Goal: Transaction & Acquisition: Purchase product/service

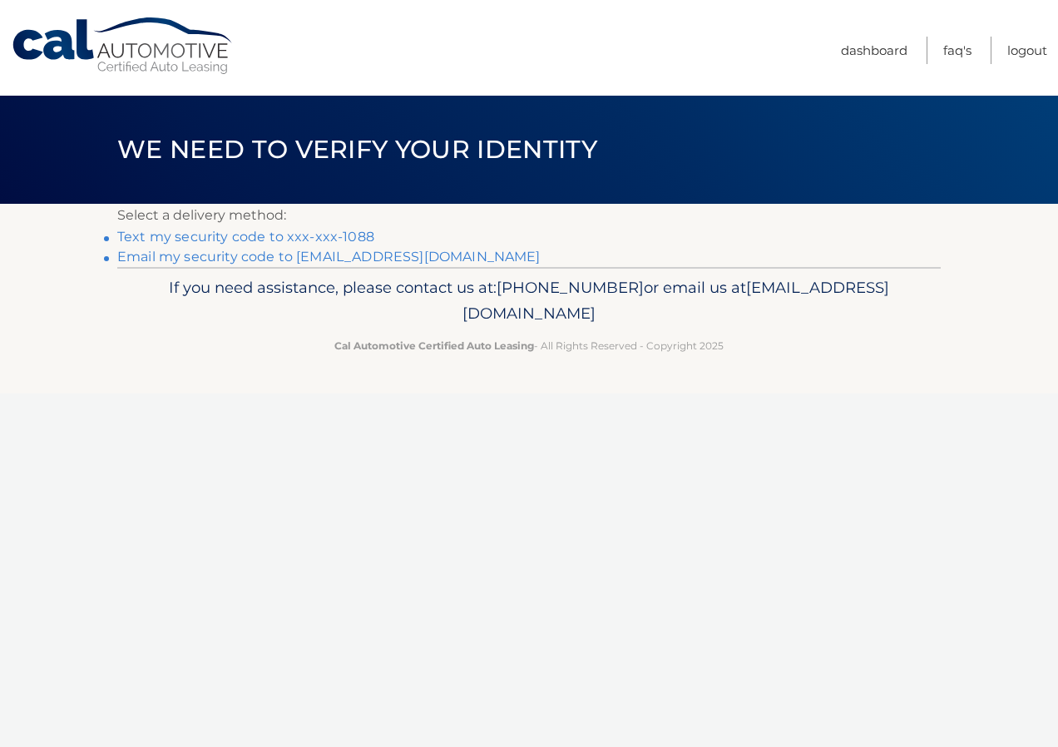
click at [242, 233] on link "Text my security code to xxx-xxx-1088" at bounding box center [245, 237] width 257 height 16
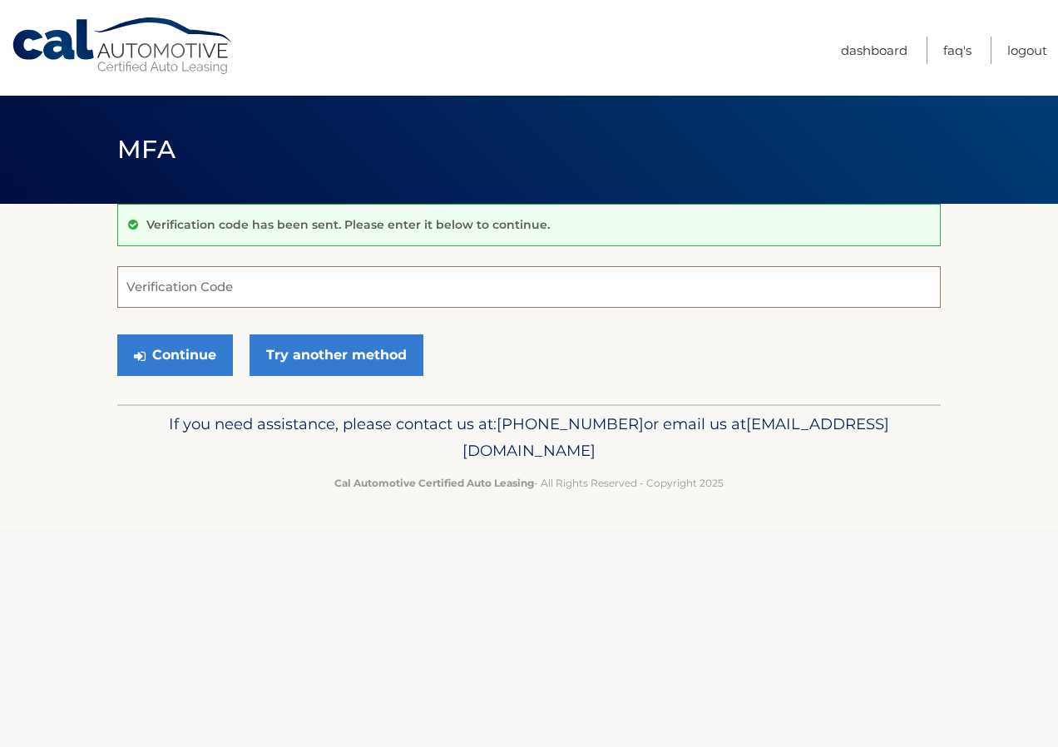
click at [146, 290] on input "Verification Code" at bounding box center [529, 287] width 824 height 42
type input "439960"
click at [181, 365] on button "Continue" at bounding box center [175, 356] width 116 height 42
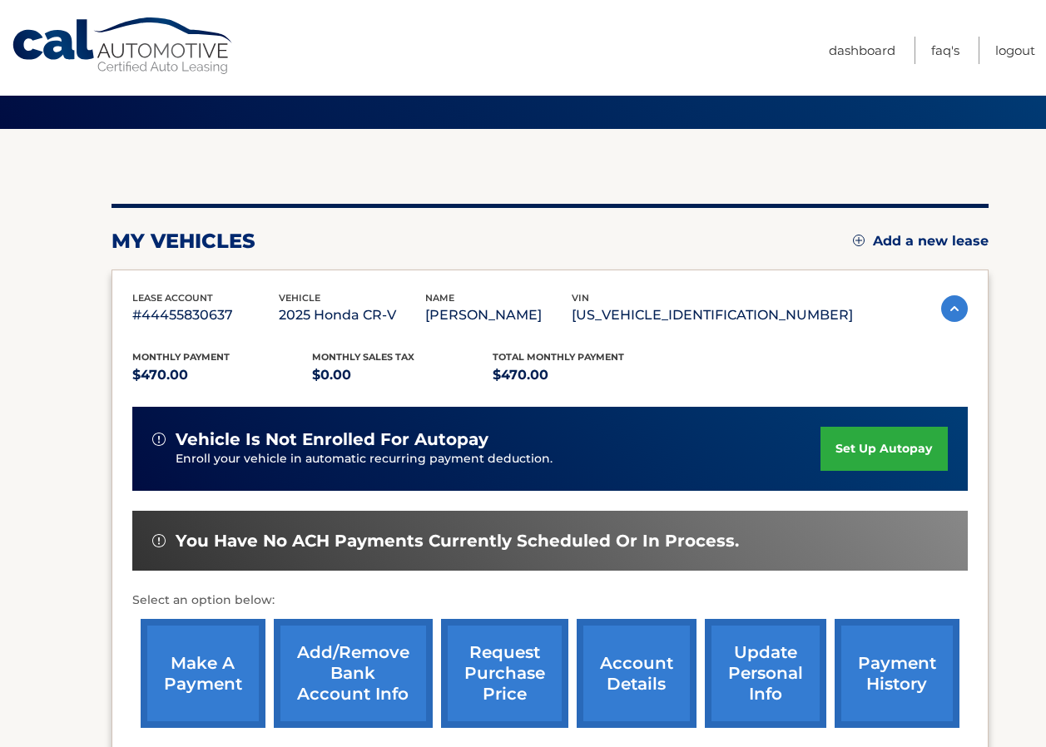
scroll to position [166, 0]
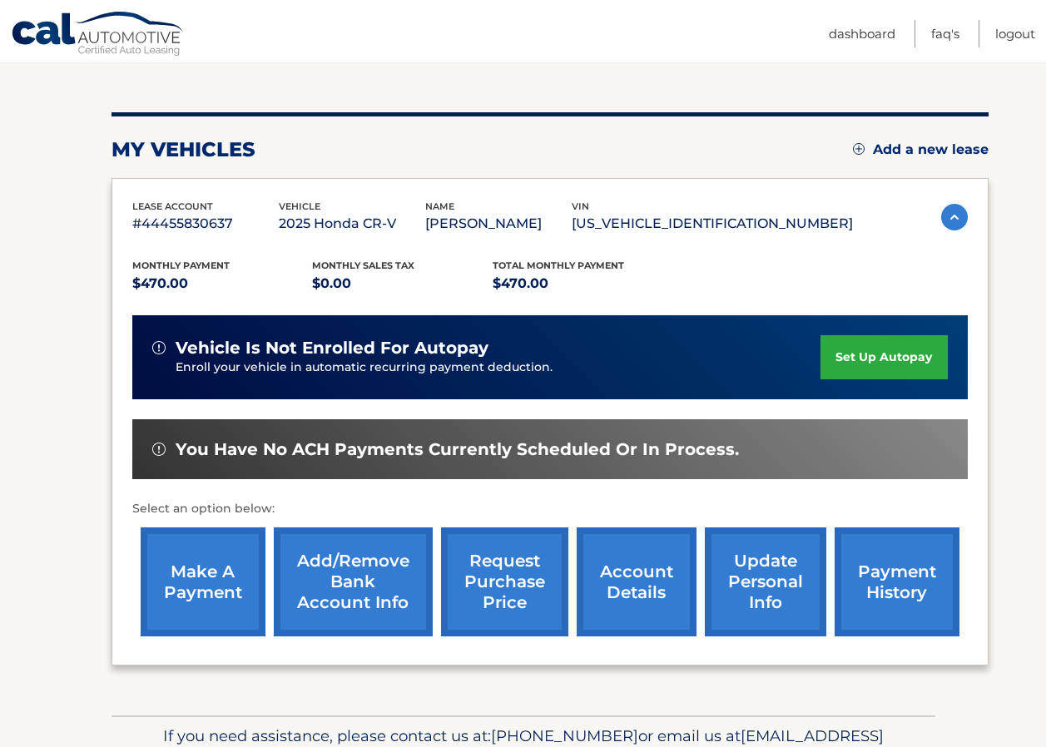
click at [197, 561] on link "make a payment" at bounding box center [203, 582] width 125 height 109
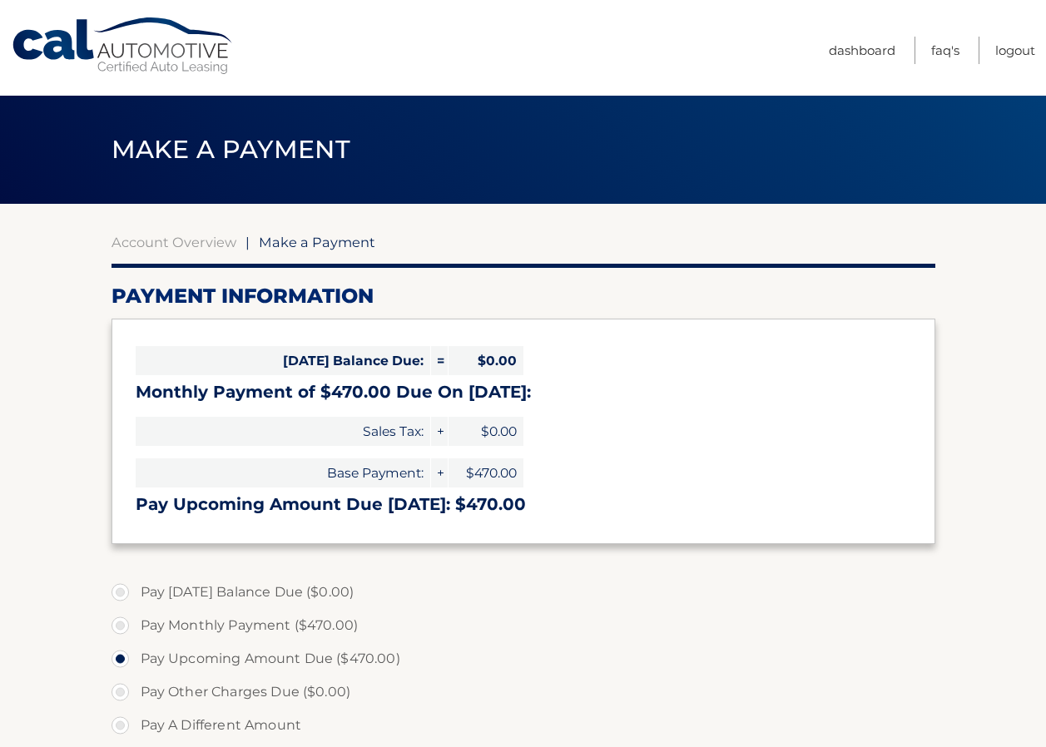
select select "MWQ4MDcxZTgtMzVmMC00M2FhLWEyYjMtZmNjZjhhY2FlNzRi"
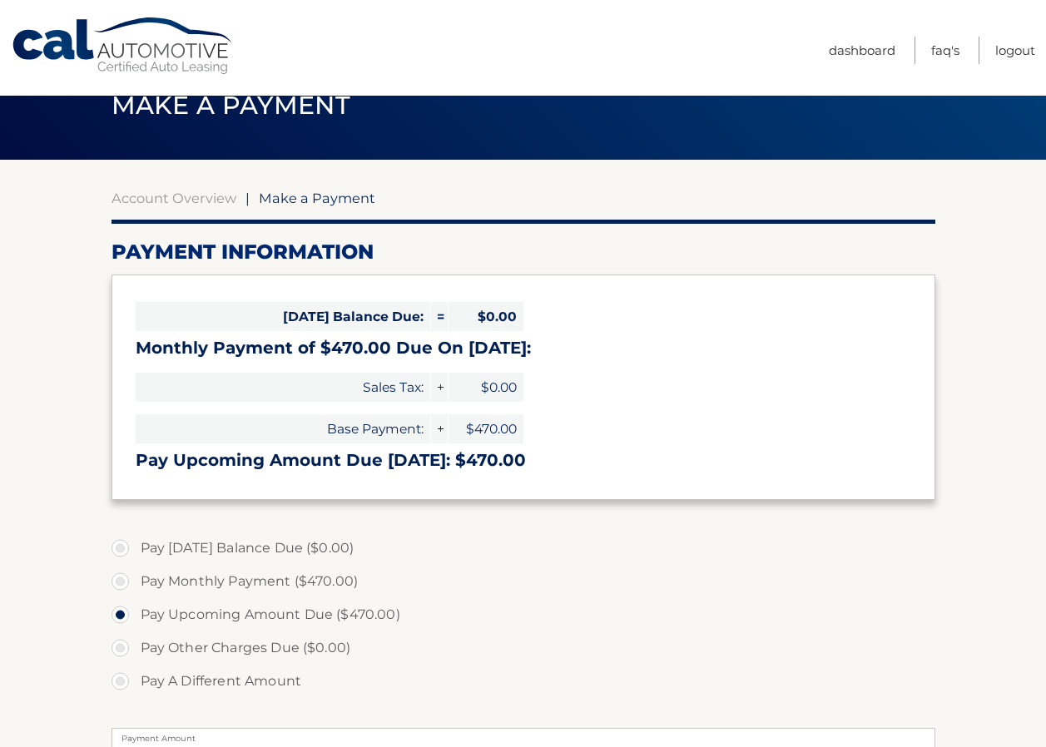
scroll to position [83, 0]
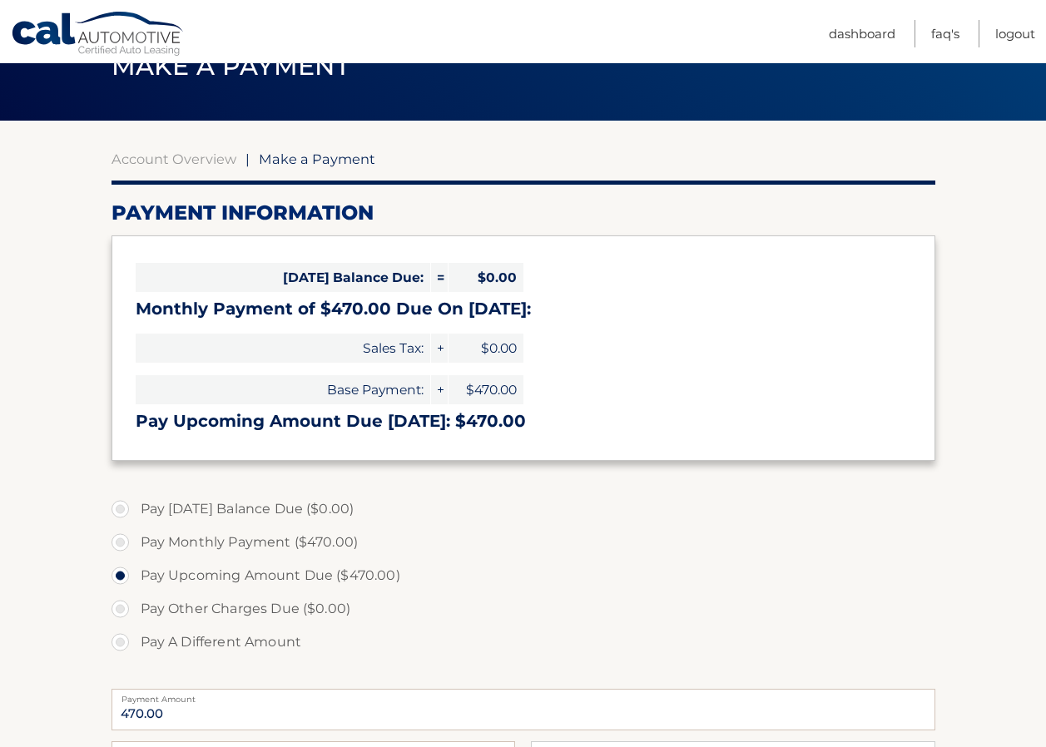
click at [262, 543] on label "Pay Monthly Payment ($470.00)" at bounding box center [524, 542] width 824 height 33
click at [135, 543] on input "Pay Monthly Payment ($470.00)" at bounding box center [126, 539] width 17 height 27
radio input "true"
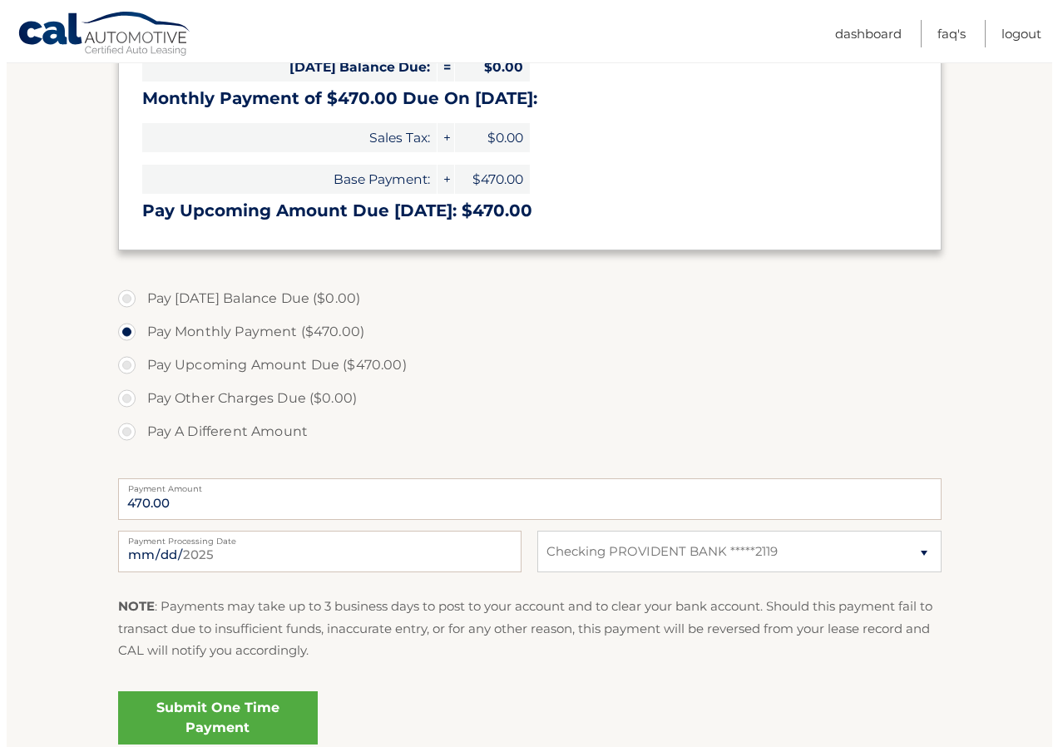
scroll to position [333, 0]
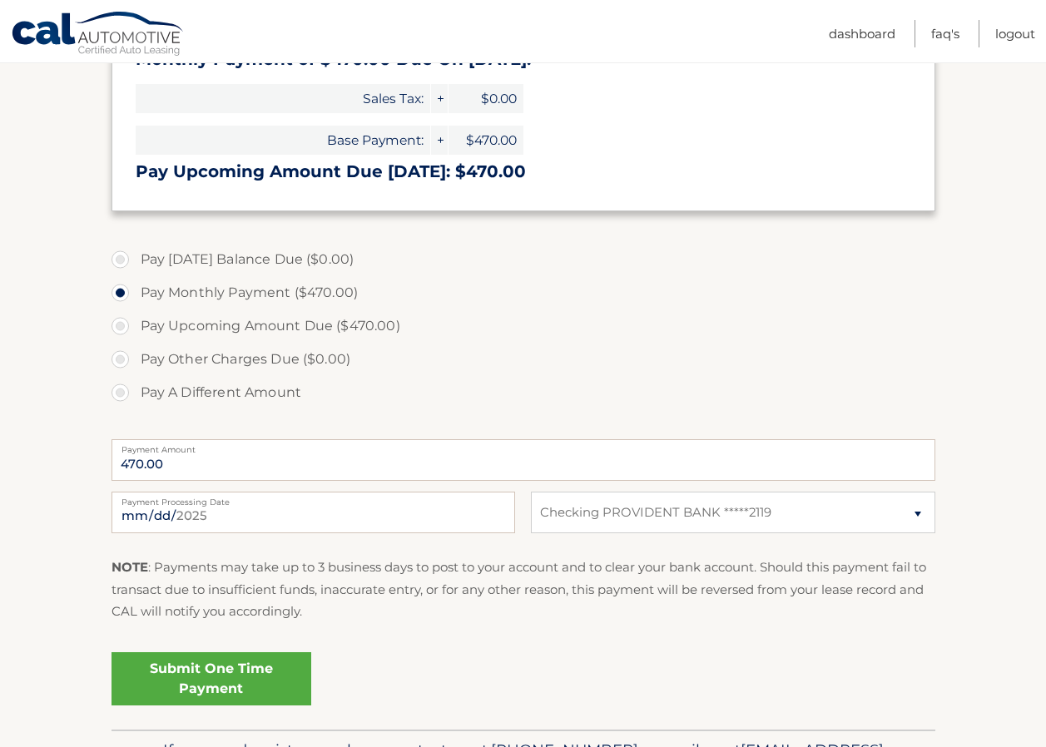
click at [197, 678] on link "Submit One Time Payment" at bounding box center [212, 678] width 200 height 53
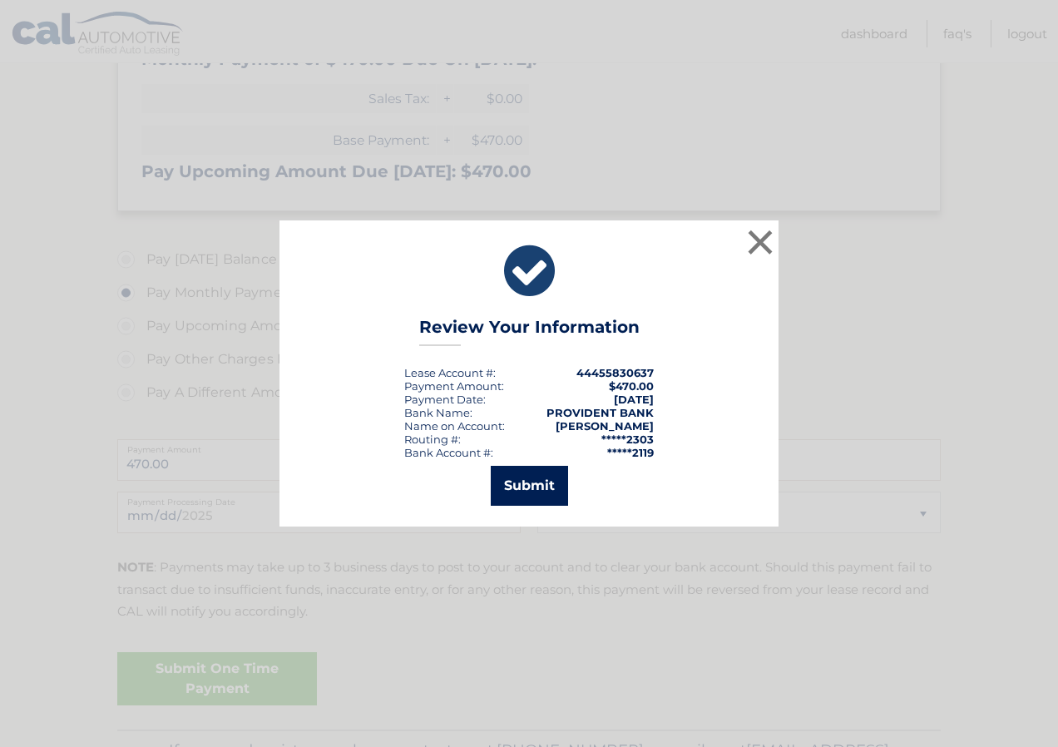
click at [541, 483] on button "Submit" at bounding box center [529, 486] width 77 height 40
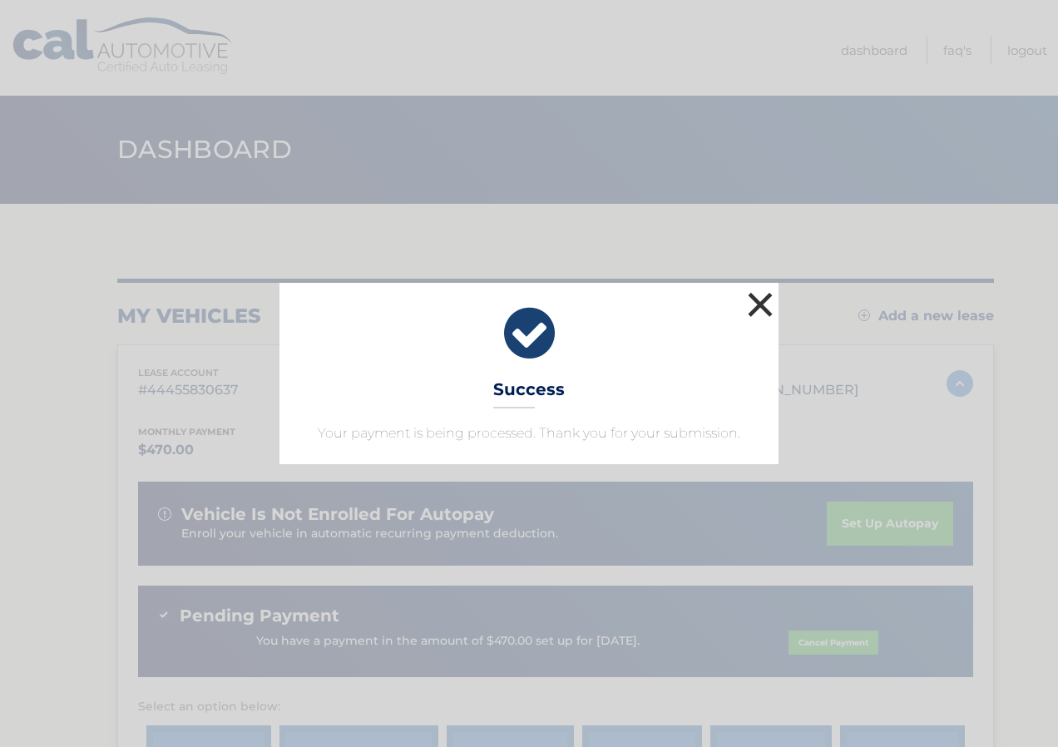
click at [766, 310] on button "×" at bounding box center [760, 304] width 33 height 33
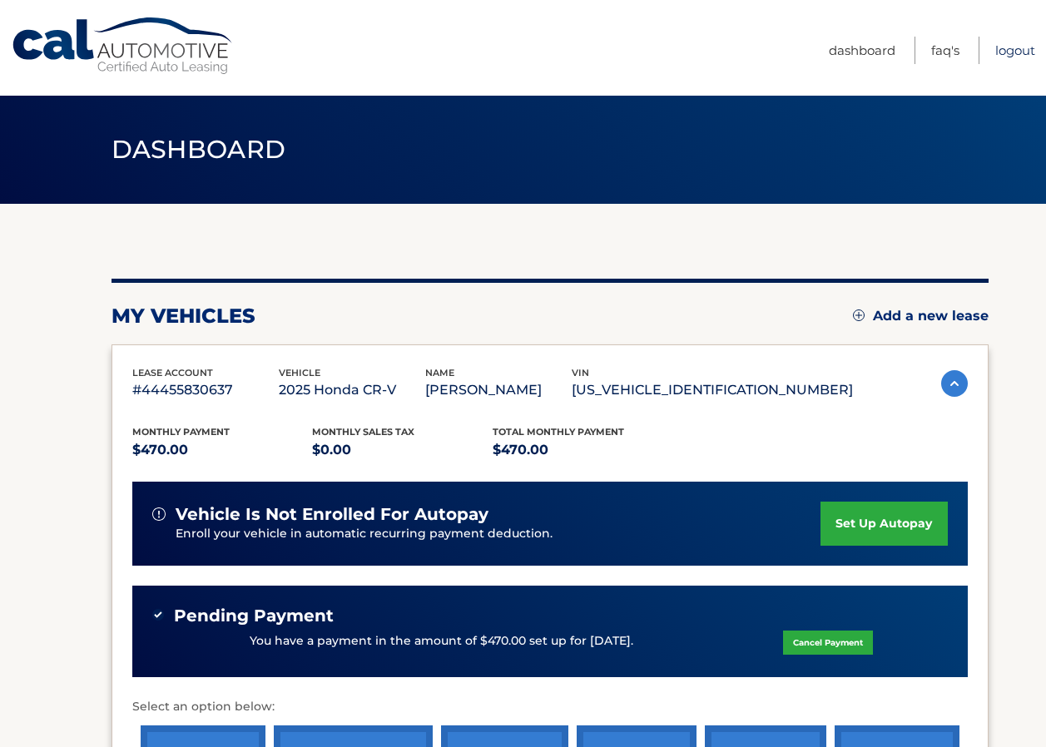
click at [1002, 44] on link "Logout" at bounding box center [1015, 50] width 40 height 27
